Goal: Find specific page/section: Find specific page/section

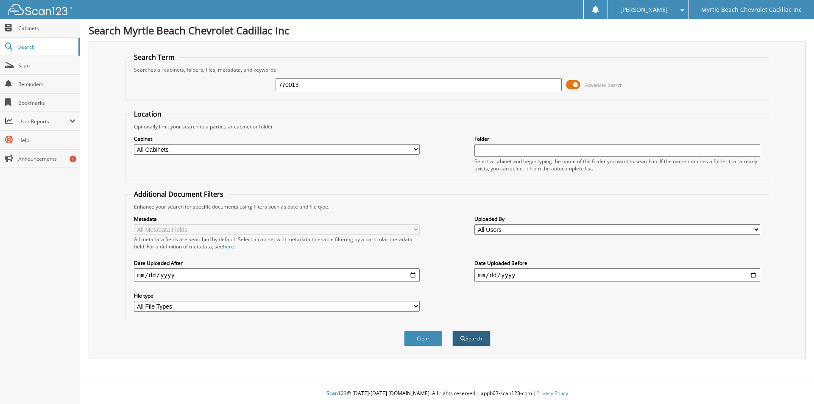
type input "770013"
click at [471, 340] on button "Search" at bounding box center [471, 339] width 38 height 16
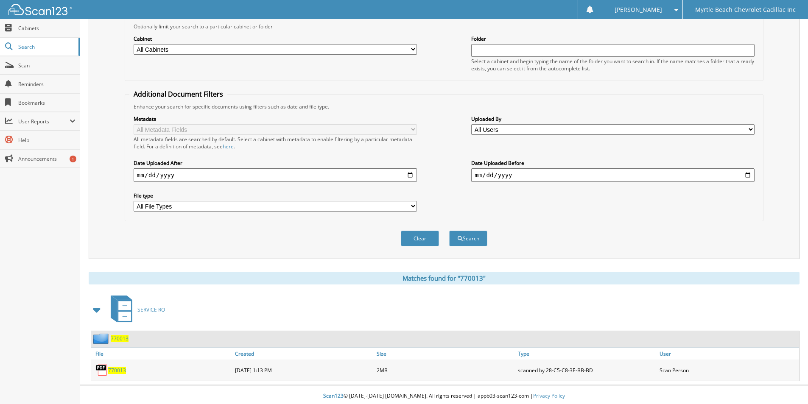
scroll to position [103, 0]
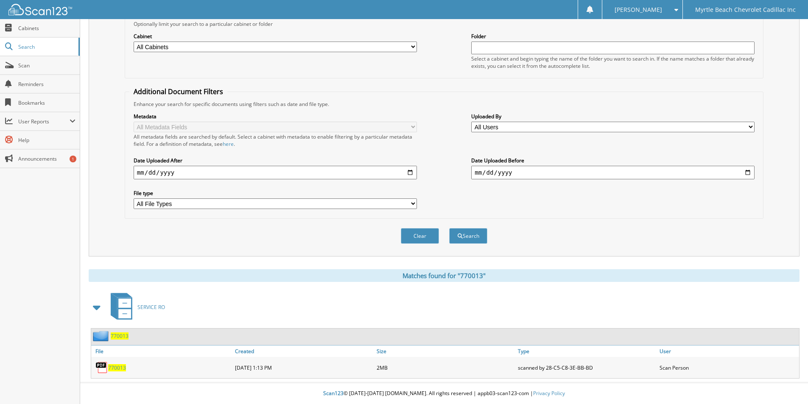
click at [113, 363] on div "770013" at bounding box center [162, 367] width 142 height 17
click at [117, 368] on span "770013" at bounding box center [117, 367] width 18 height 7
